Goal: Task Accomplishment & Management: Complete application form

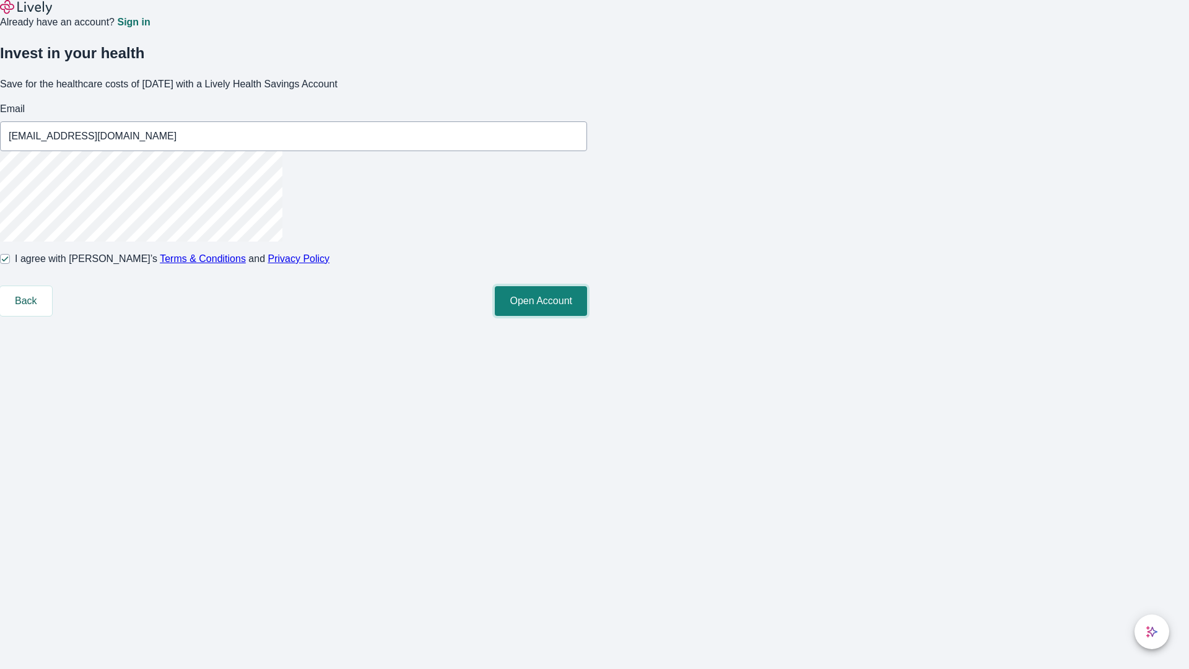
click at [587, 316] on button "Open Account" at bounding box center [541, 301] width 92 height 30
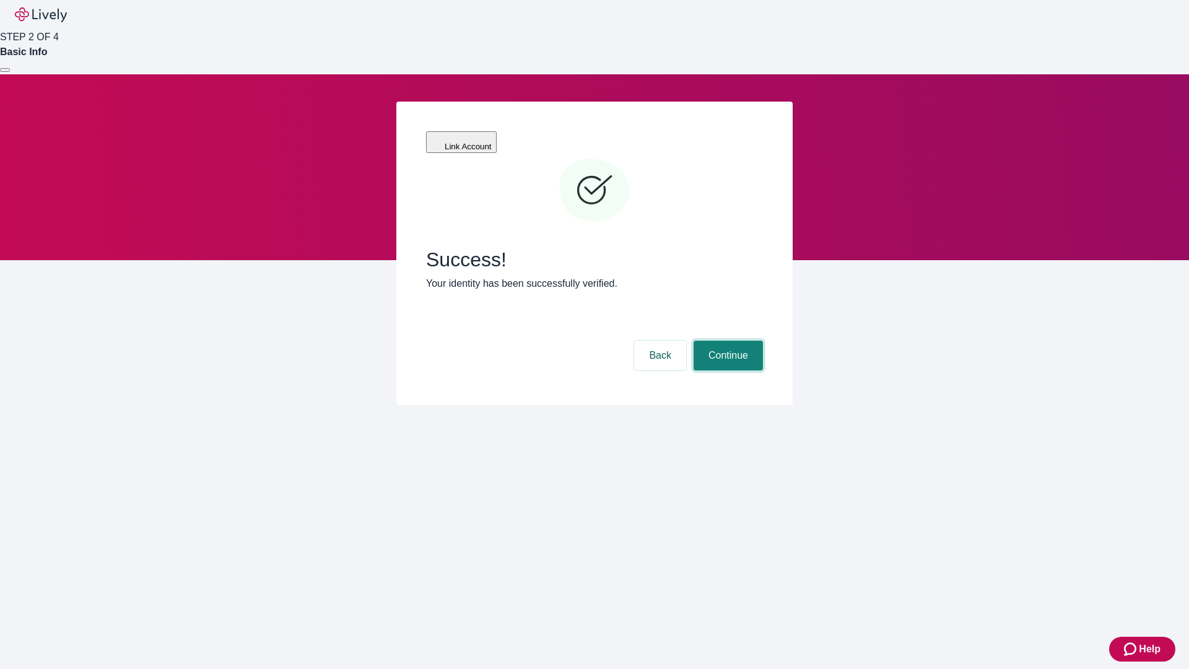
click at [727, 341] on button "Continue" at bounding box center [728, 356] width 69 height 30
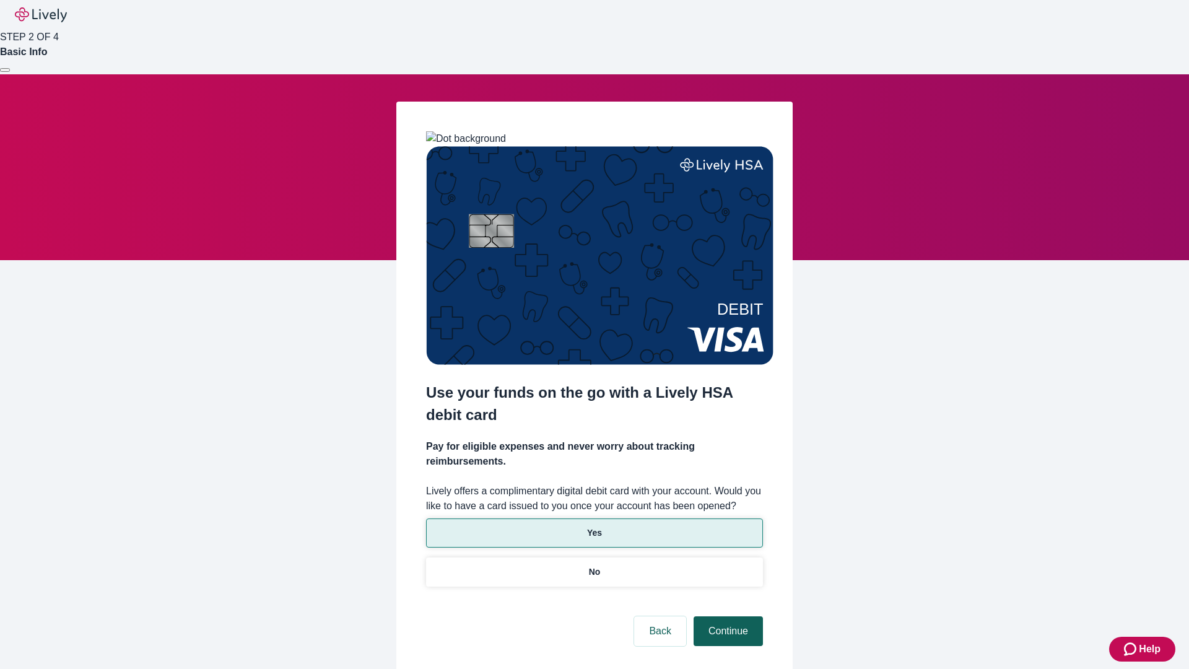
click at [594, 527] on p "Yes" at bounding box center [594, 533] width 15 height 13
click at [727, 616] on button "Continue" at bounding box center [728, 631] width 69 height 30
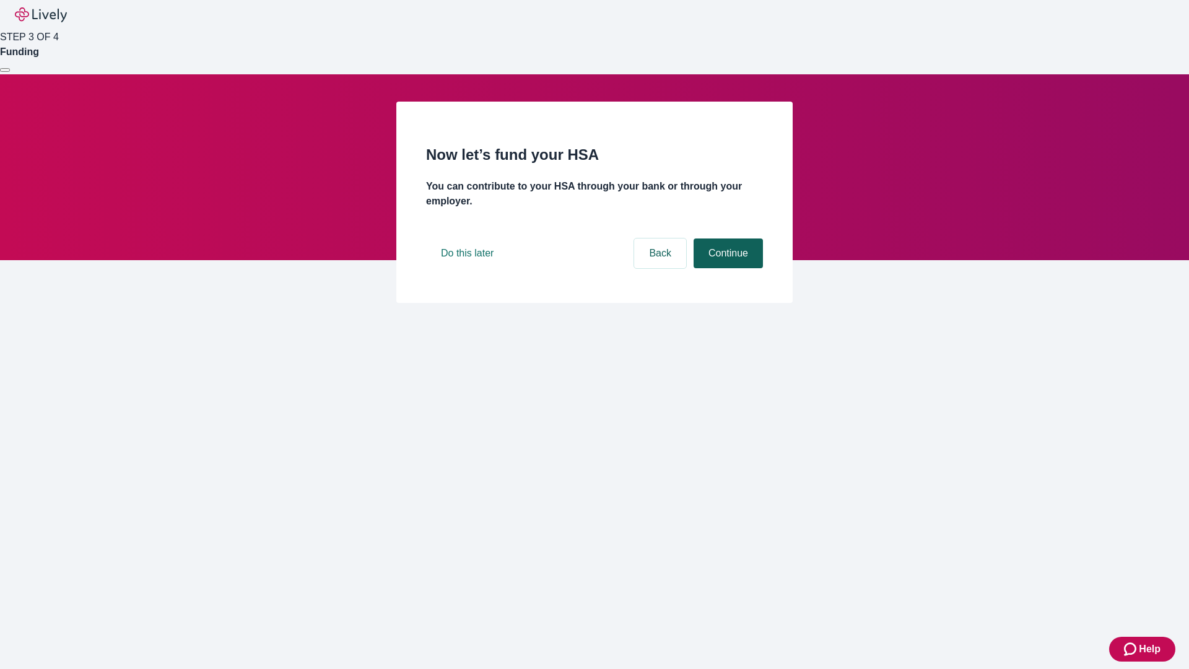
click at [727, 268] on button "Continue" at bounding box center [728, 253] width 69 height 30
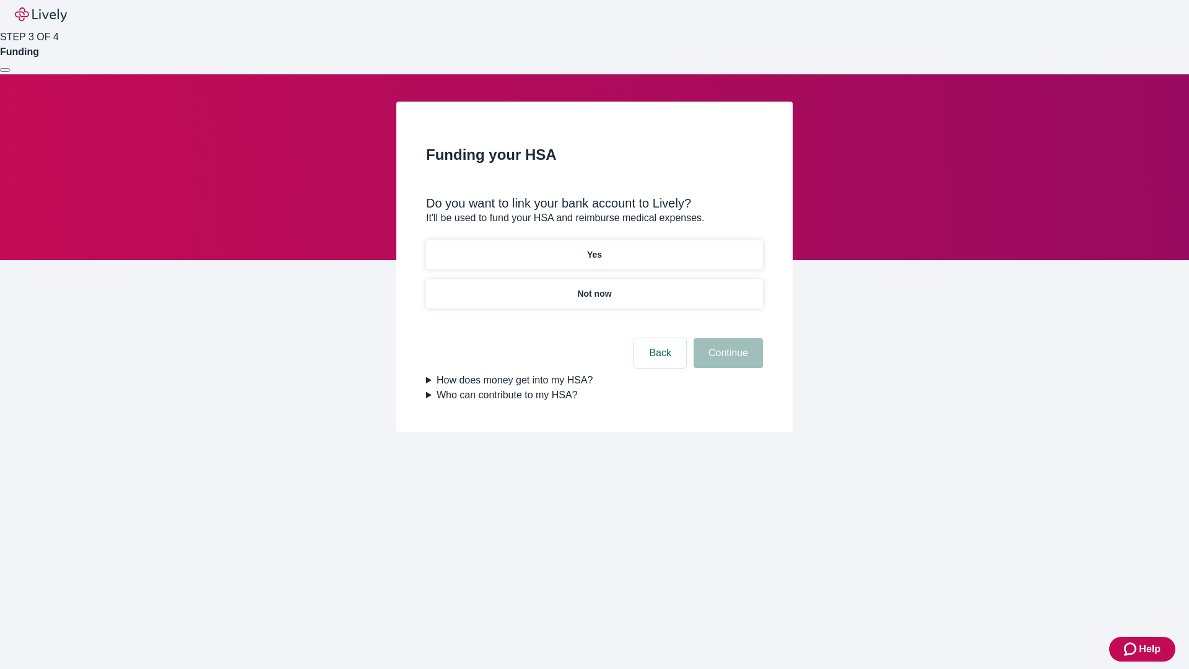
click at [594, 287] on p "Not now" at bounding box center [594, 293] width 34 height 13
click at [727, 361] on button "Continue" at bounding box center [728, 353] width 69 height 30
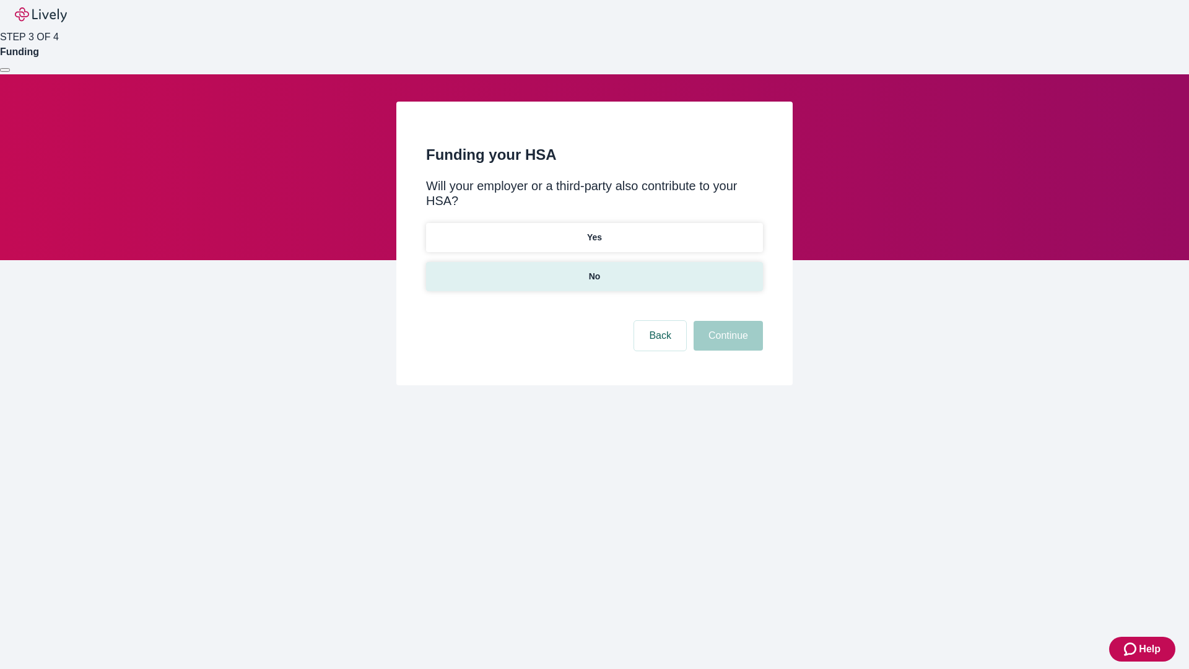
click at [594, 270] on p "No" at bounding box center [595, 276] width 12 height 13
click at [727, 321] on button "Continue" at bounding box center [728, 336] width 69 height 30
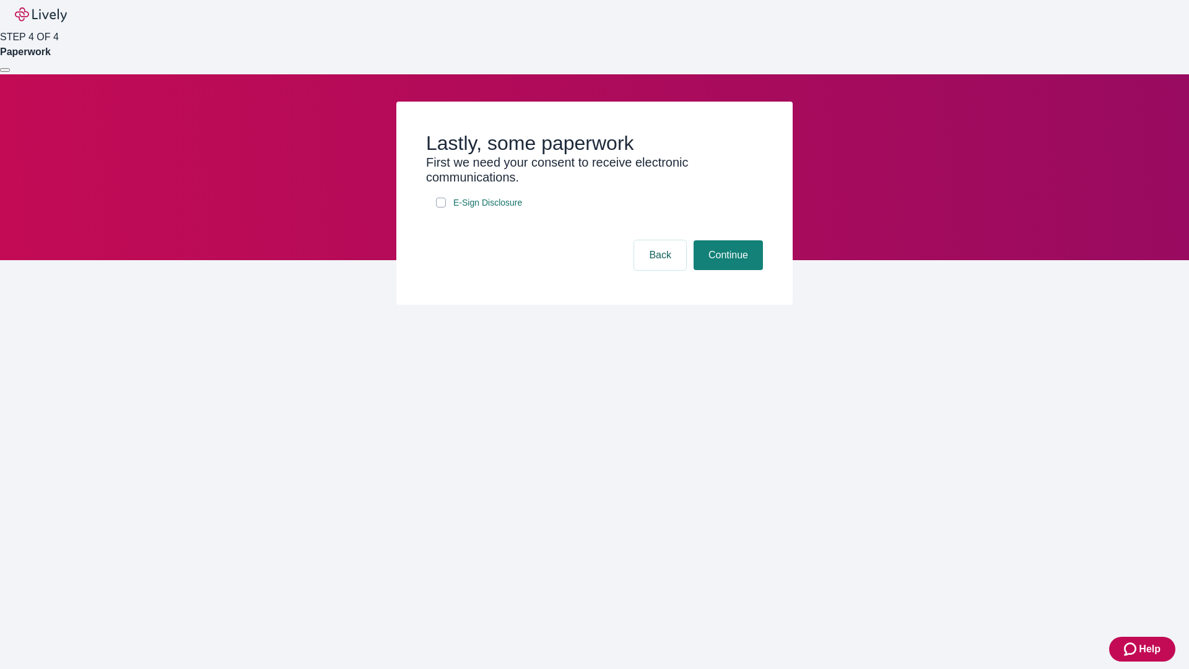
click at [441, 208] on input "E-Sign Disclosure" at bounding box center [441, 203] width 10 height 10
checkbox input "true"
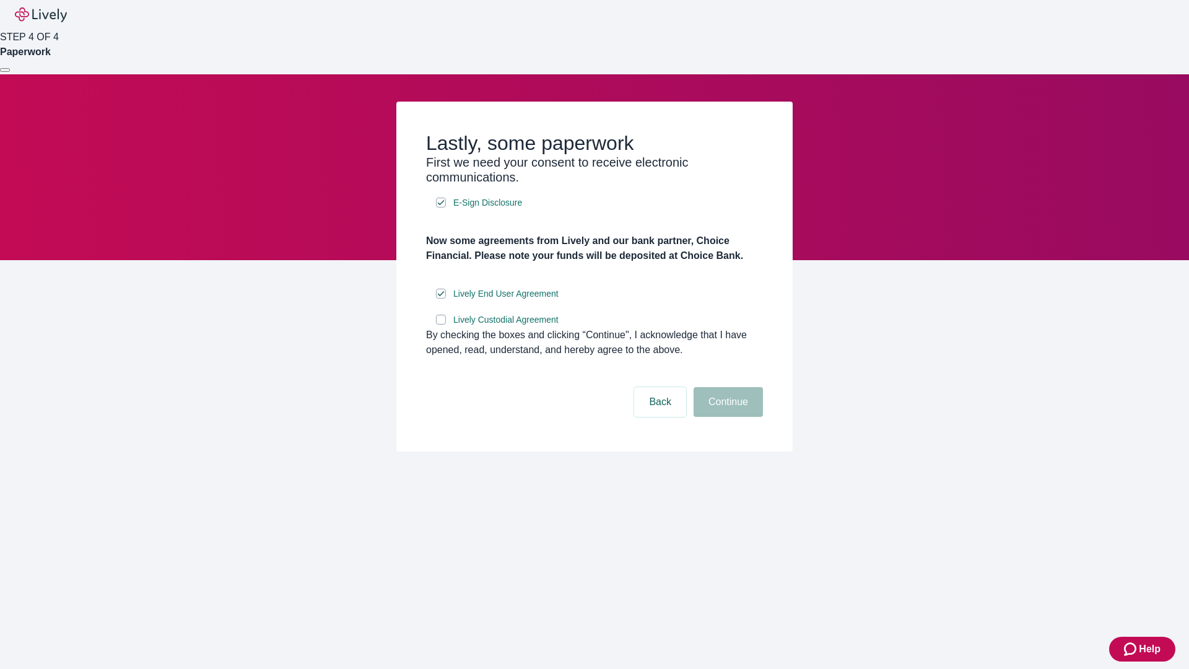
click at [441, 325] on input "Lively Custodial Agreement" at bounding box center [441, 320] width 10 height 10
checkbox input "true"
click at [727, 417] on button "Continue" at bounding box center [728, 402] width 69 height 30
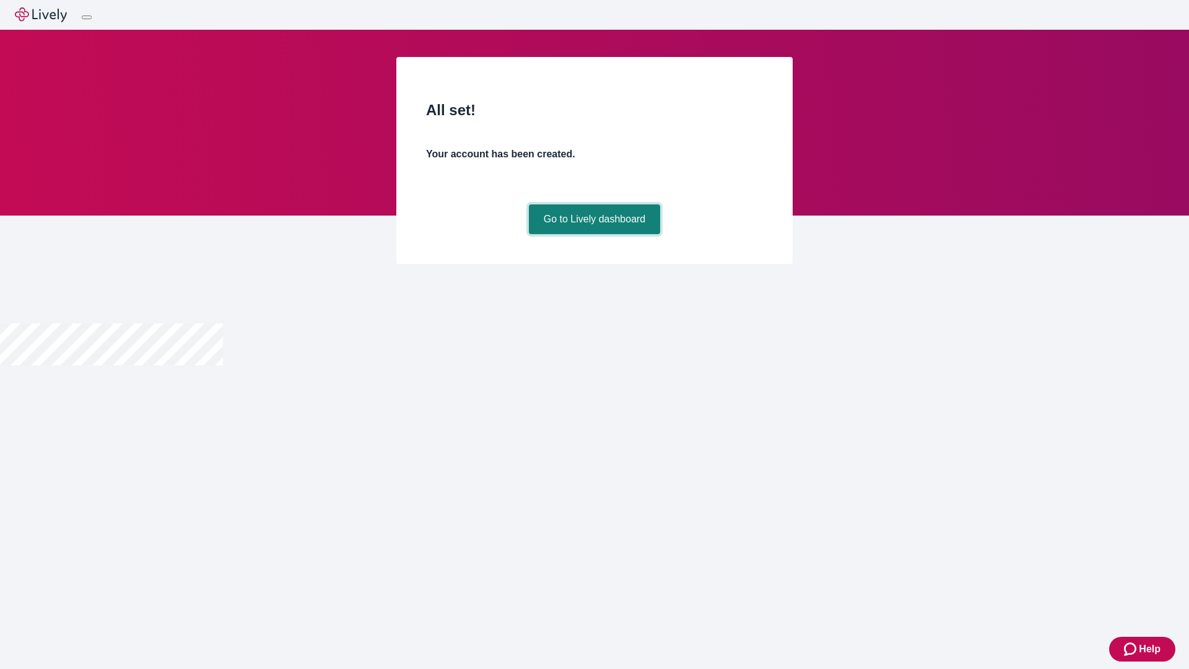
click at [594, 234] on link "Go to Lively dashboard" at bounding box center [595, 219] width 132 height 30
